Goal: Information Seeking & Learning: Check status

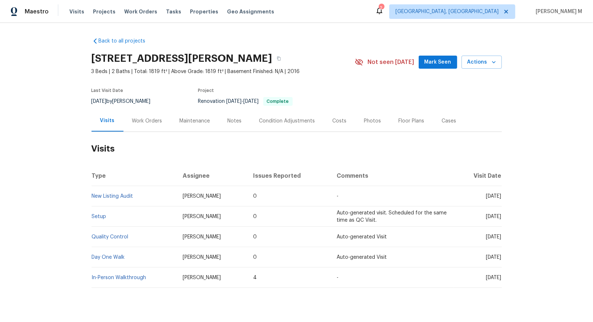
click at [124, 118] on div "Work Orders" at bounding box center [148, 120] width 48 height 21
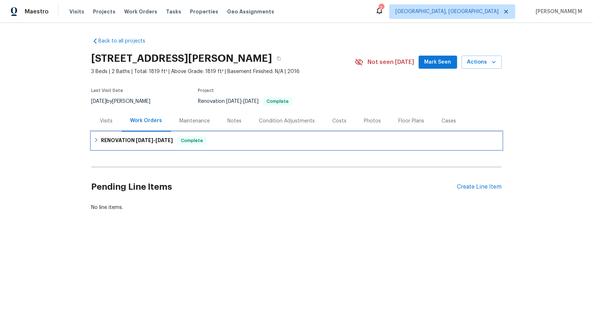
click at [141, 138] on span "[DATE]" at bounding box center [144, 140] width 17 height 5
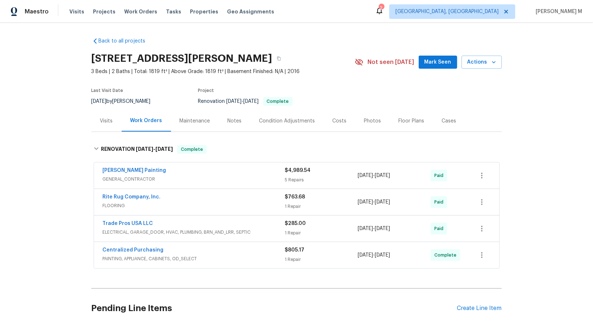
click at [120, 176] on span "GENERAL_CONTRACTOR" at bounding box center [194, 179] width 182 height 7
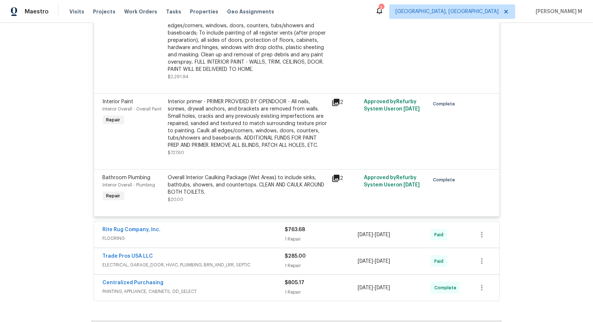
scroll to position [467, 0]
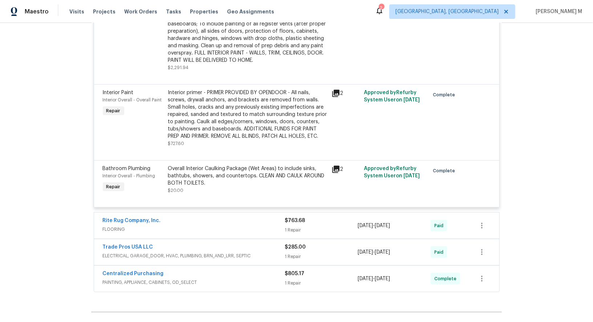
click at [122, 252] on span "ELECTRICAL, GARAGE_DOOR, HVAC, PLUMBING, BRN_AND_LRR, SEPTIC" at bounding box center [194, 255] width 182 height 7
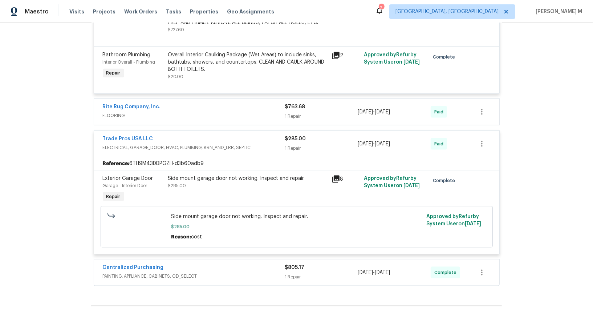
scroll to position [612, 0]
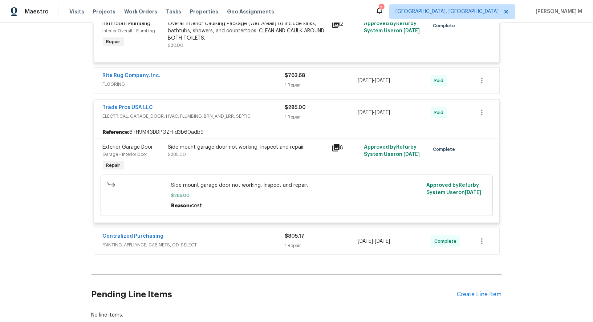
click at [162, 233] on div "Centralized Purchasing" at bounding box center [194, 237] width 182 height 9
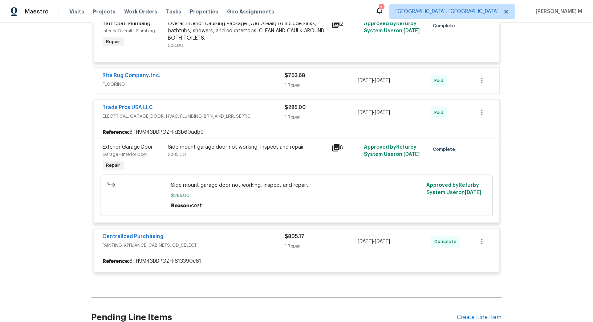
scroll to position [535, 0]
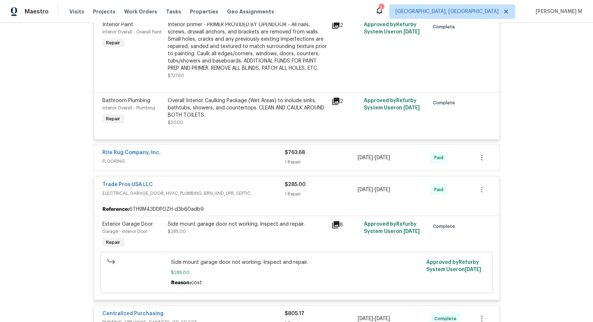
click at [136, 149] on div "Rite Rug Company, Inc. FLOORING $763.68 1 Repair [DATE] - [DATE] Paid" at bounding box center [297, 158] width 406 height 26
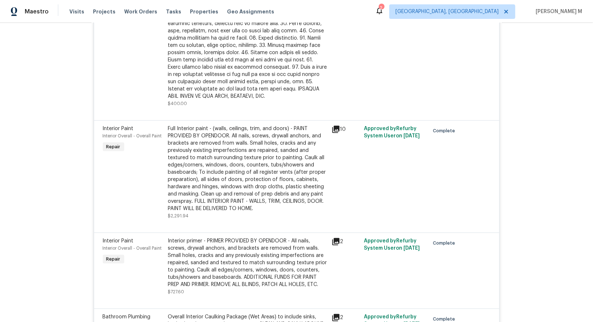
scroll to position [0, 0]
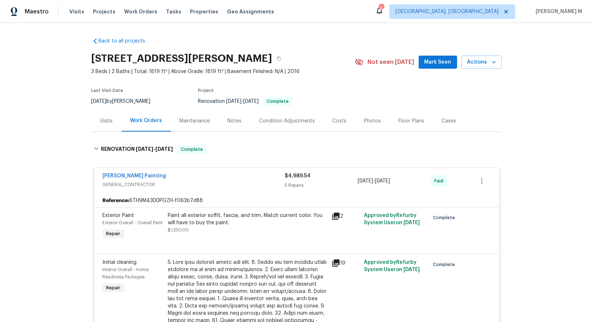
click at [180, 97] on div "Last Visit Date [DATE] by [PERSON_NAME] Project Renovation [DATE] - [DATE] Comp…" at bounding box center [215, 97] width 246 height 26
click at [188, 119] on div "Maintenance" at bounding box center [195, 120] width 31 height 7
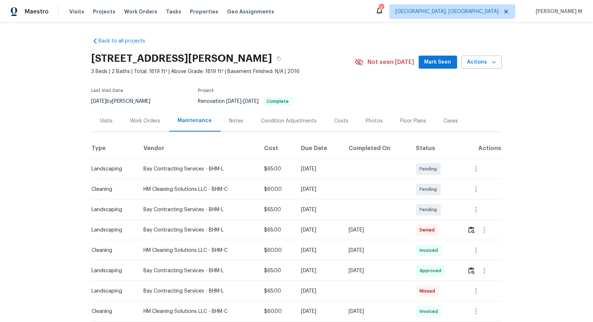
click at [149, 120] on div "Work Orders" at bounding box center [145, 120] width 30 height 7
